Goal: Information Seeking & Learning: Learn about a topic

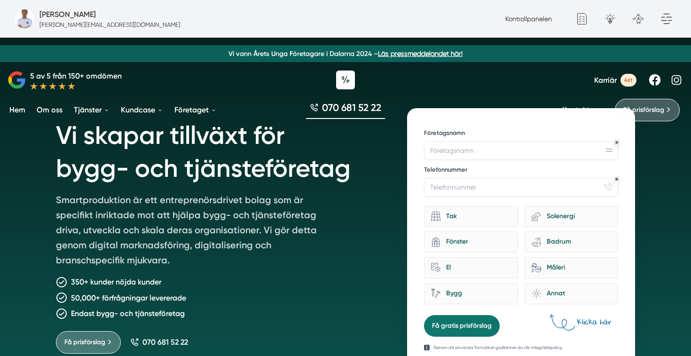
scroll to position [16, 0]
click at [48, 108] on link "Om oss" at bounding box center [50, 109] width 30 height 24
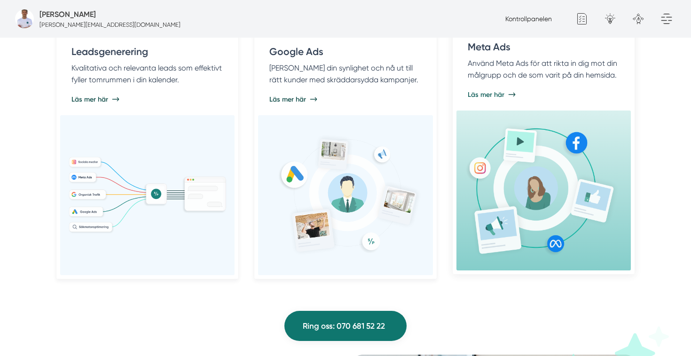
scroll to position [832, 0]
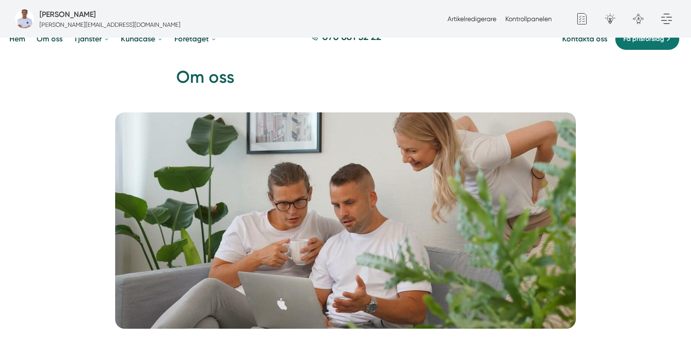
scroll to position [72, 0]
